Goal: Task Accomplishment & Management: Manage account settings

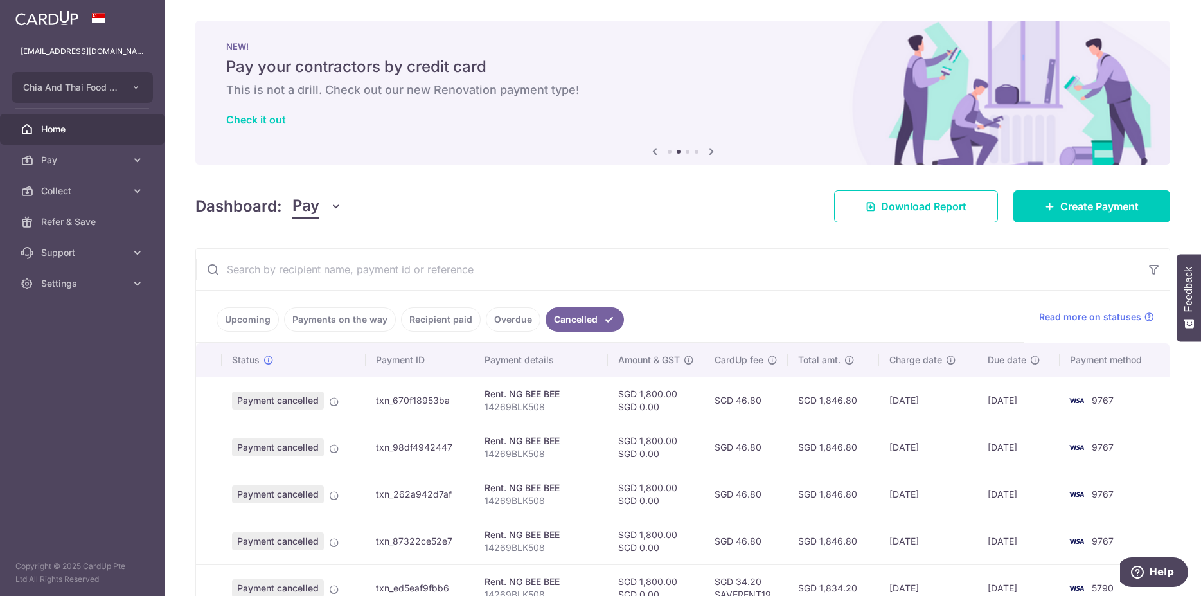
scroll to position [66, 0]
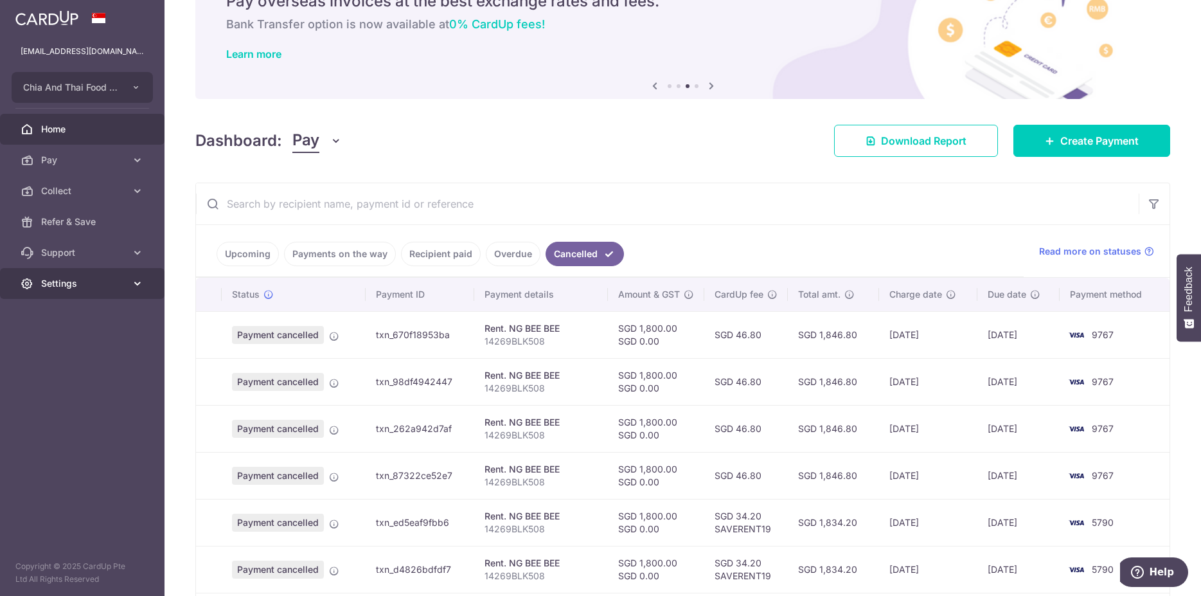
drag, startPoint x: 50, startPoint y: 287, endPoint x: 58, endPoint y: 288, distance: 8.4
click at [51, 287] on span "Settings" at bounding box center [83, 283] width 85 height 13
click at [71, 341] on span "Logout" at bounding box center [83, 345] width 85 height 13
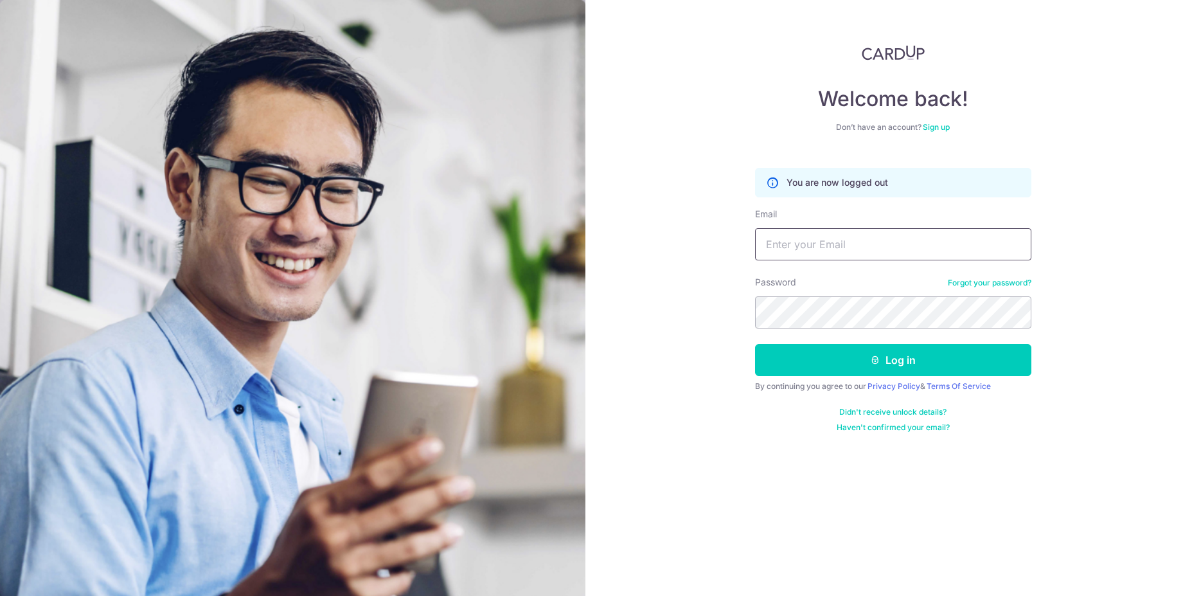
click at [810, 248] on input "Email" at bounding box center [893, 244] width 276 height 32
type input "[EMAIL_ADDRESS][DOMAIN_NAME]"
click at [867, 355] on button "Log in" at bounding box center [893, 360] width 276 height 32
